Goal: Obtain resource: Download file/media

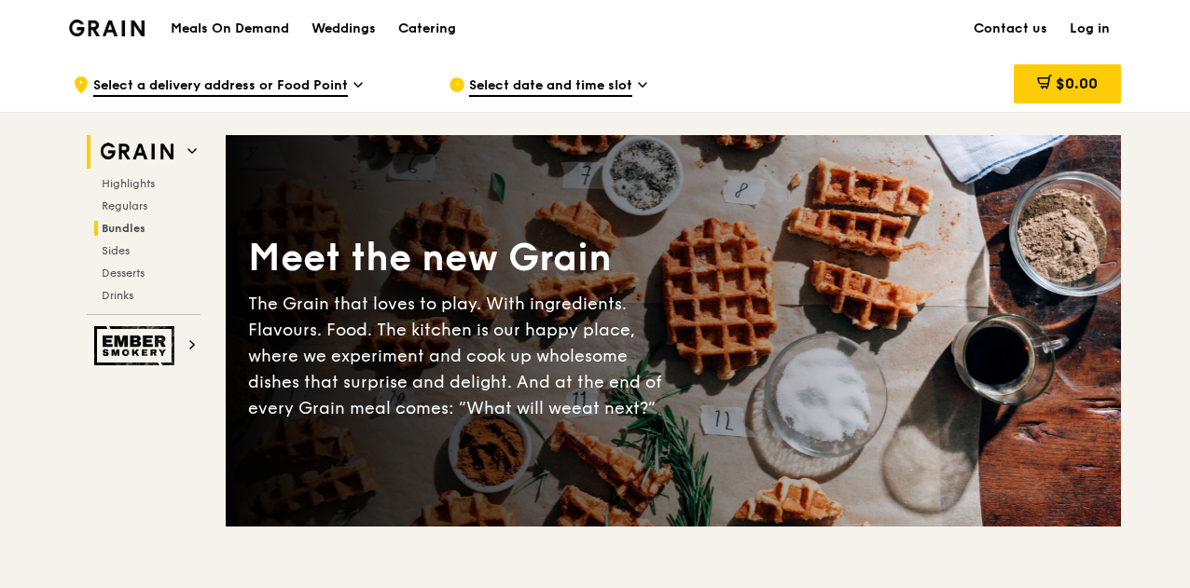
click at [145, 228] on h2 "Bundles" at bounding box center [147, 228] width 106 height 15
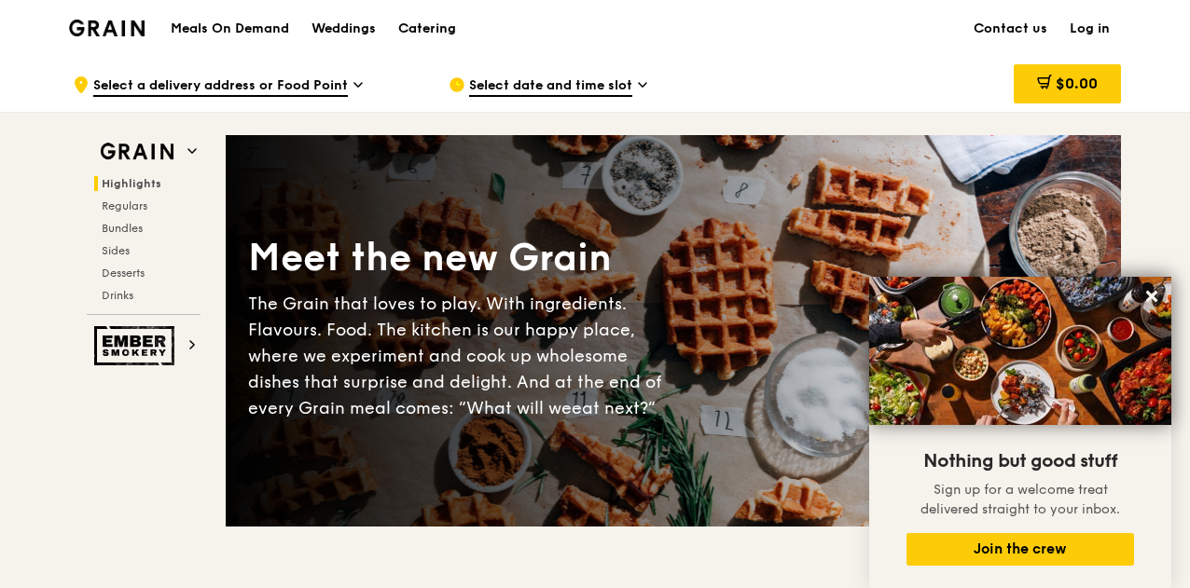
click at [420, 26] on div "Catering" at bounding box center [427, 29] width 58 height 56
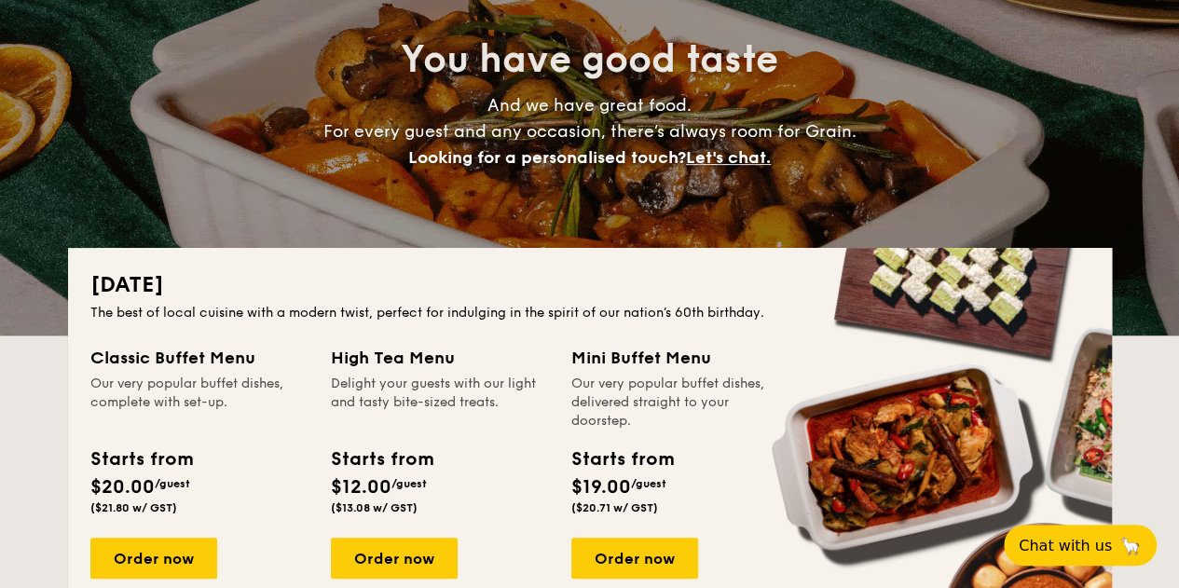
scroll to position [280, 0]
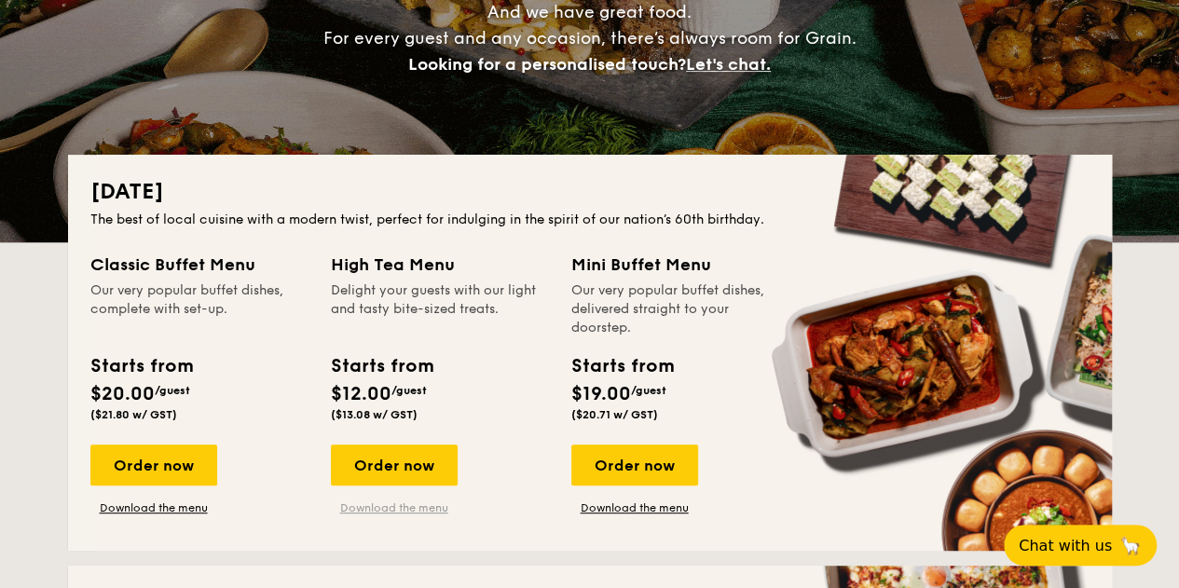
click at [395, 513] on link "Download the menu" at bounding box center [394, 508] width 127 height 15
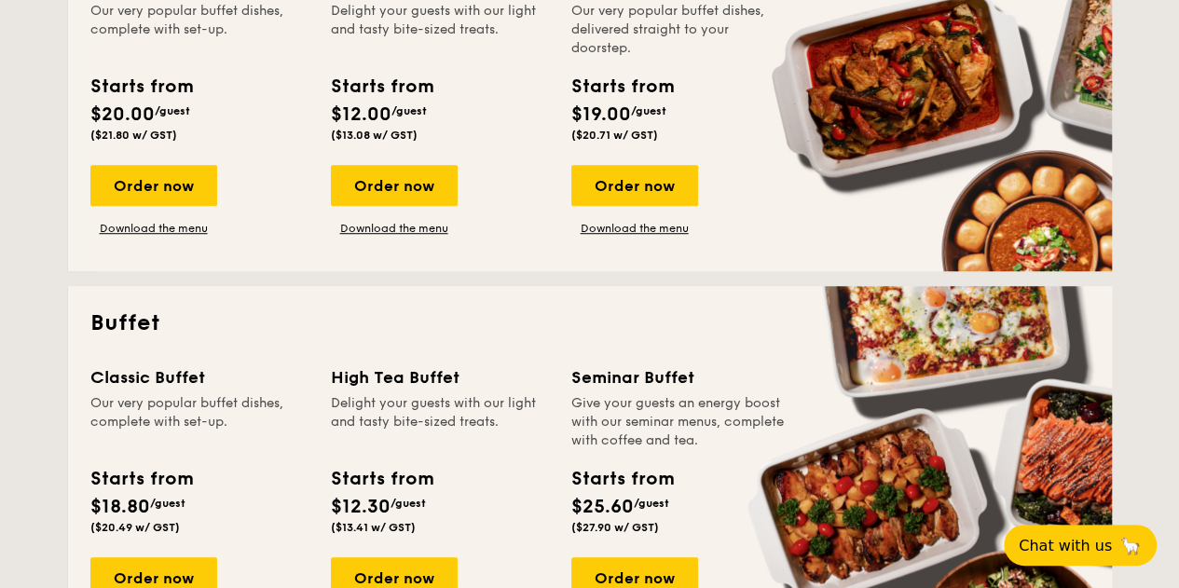
scroll to position [653, 0]
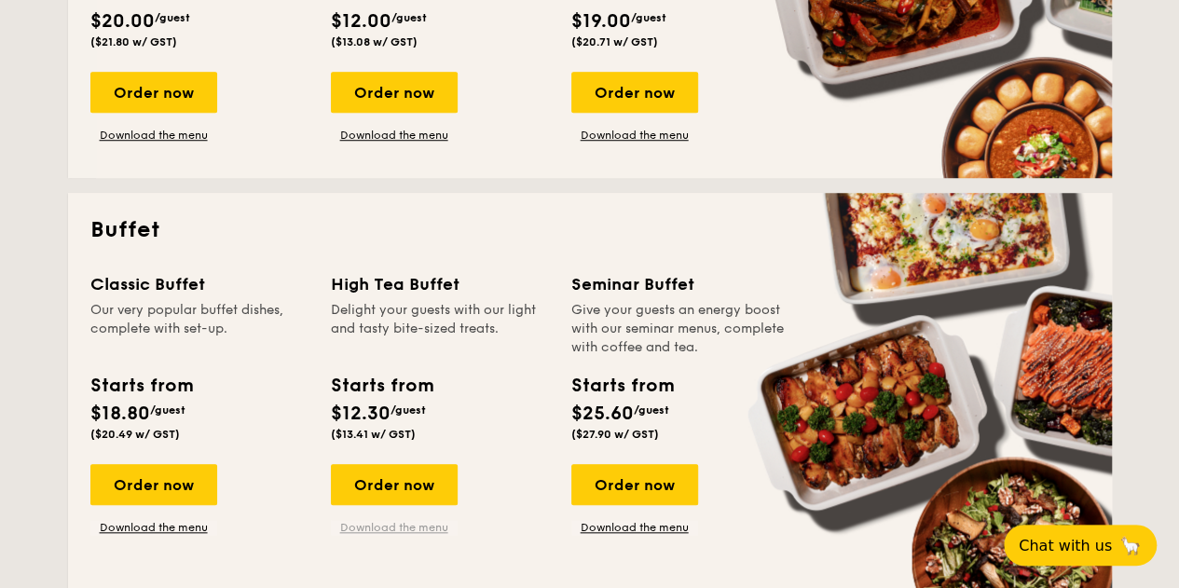
click at [356, 527] on link "Download the menu" at bounding box center [394, 527] width 127 height 15
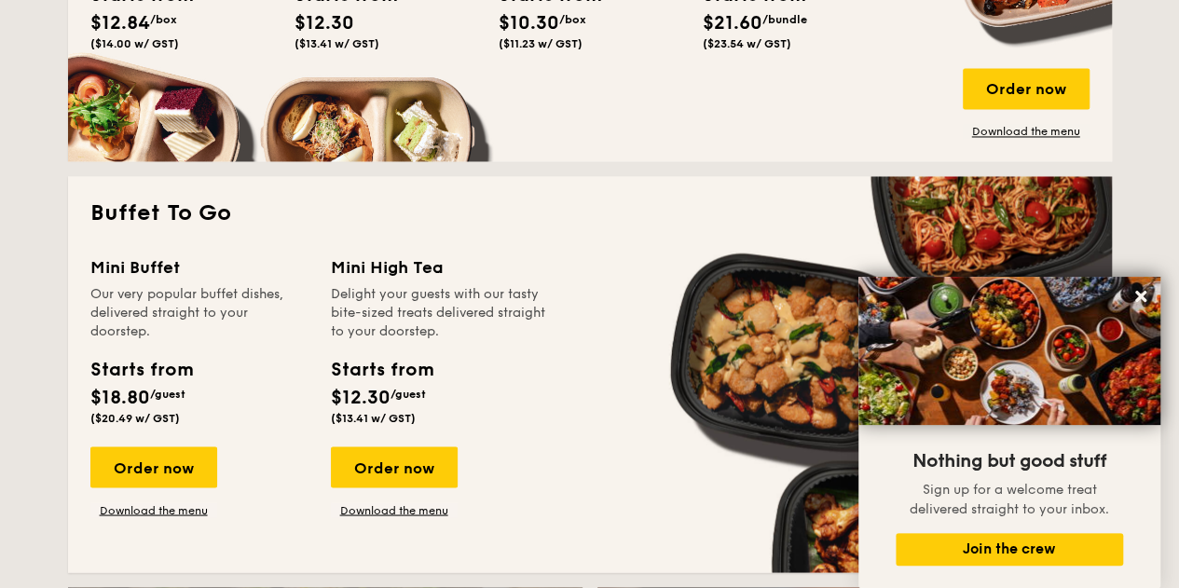
scroll to position [1585, 0]
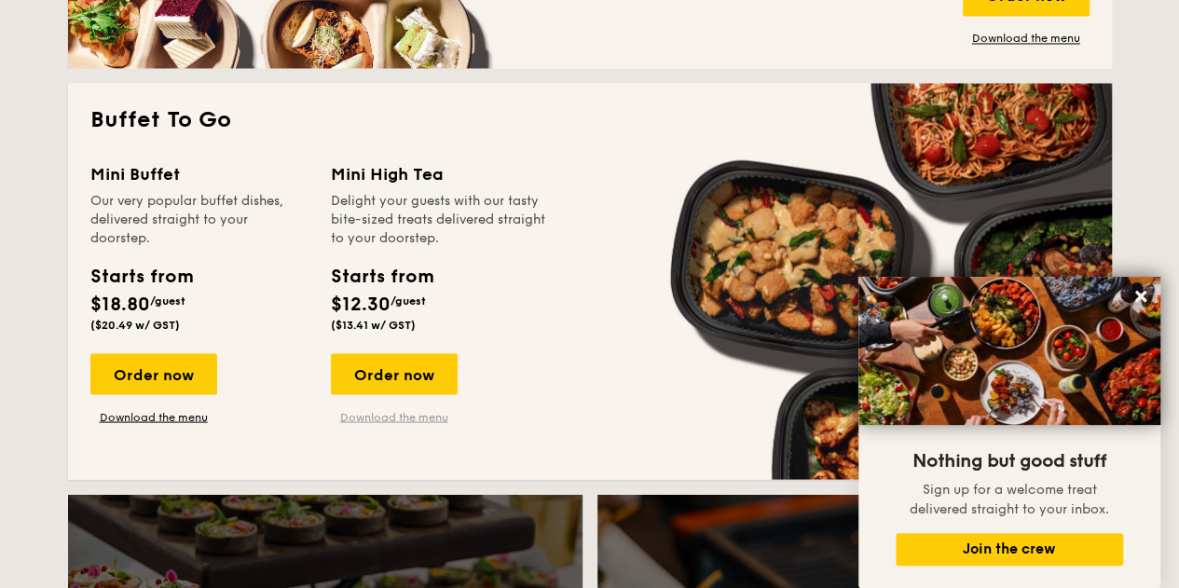
click at [419, 413] on link "Download the menu" at bounding box center [394, 416] width 127 height 15
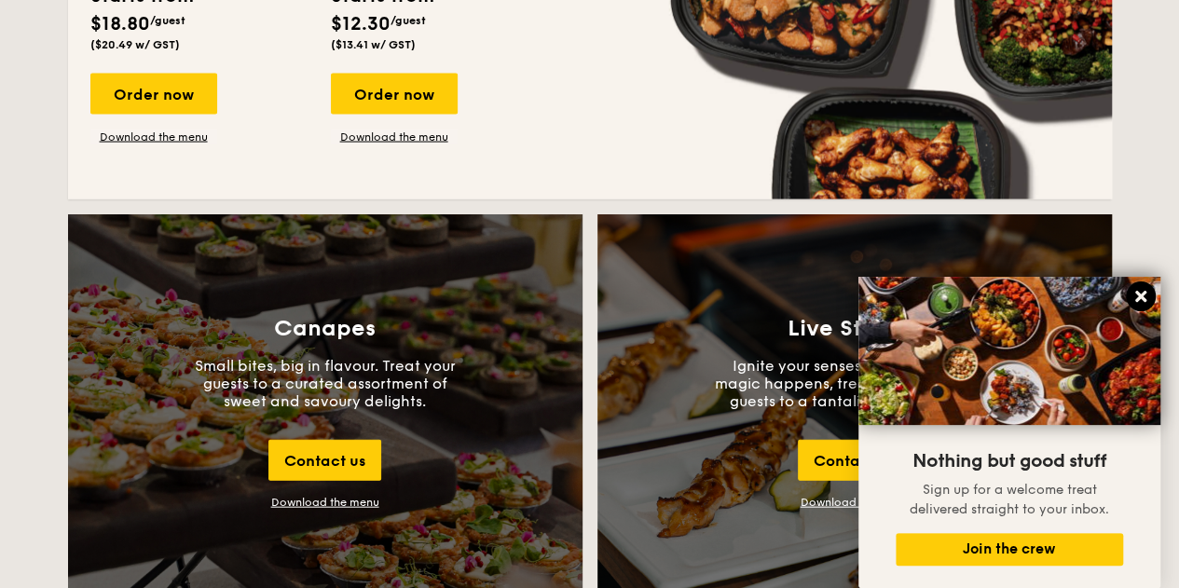
click at [1145, 297] on icon at bounding box center [1141, 296] width 17 height 17
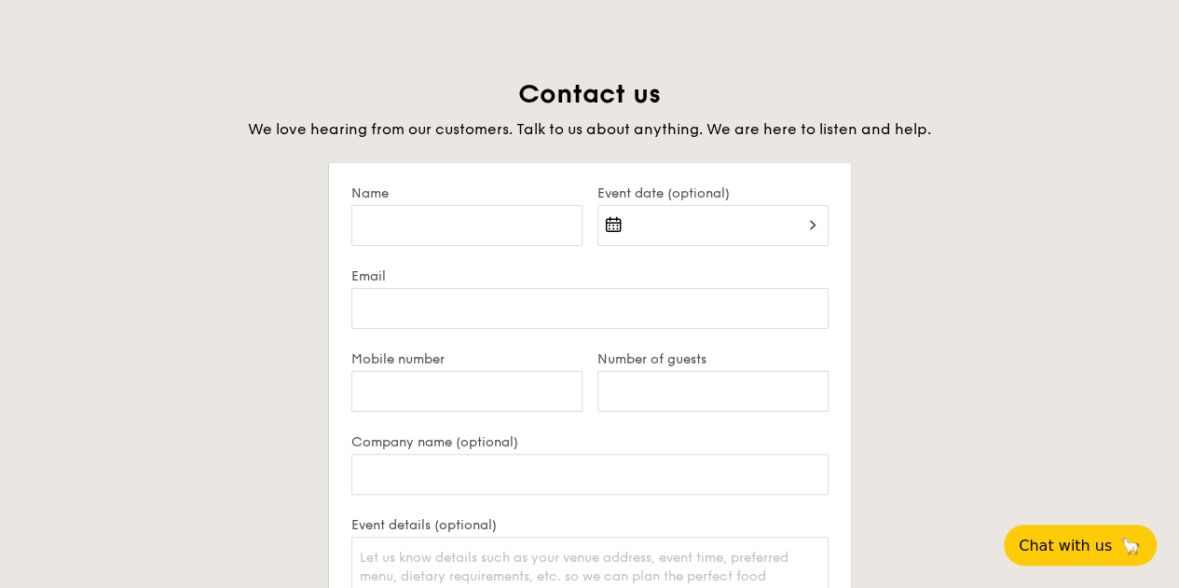
scroll to position [3823, 0]
